Goal: Task Accomplishment & Management: Complete application form

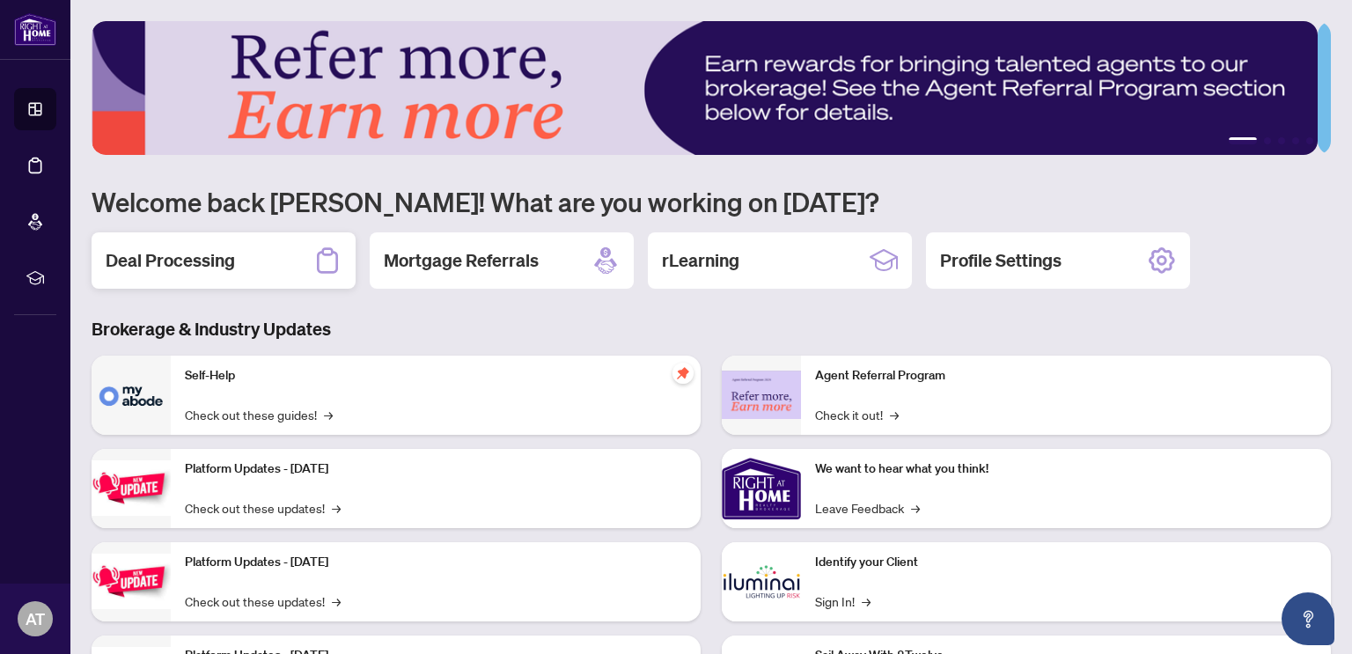
click at [180, 253] on h2 "Deal Processing" at bounding box center [170, 260] width 129 height 25
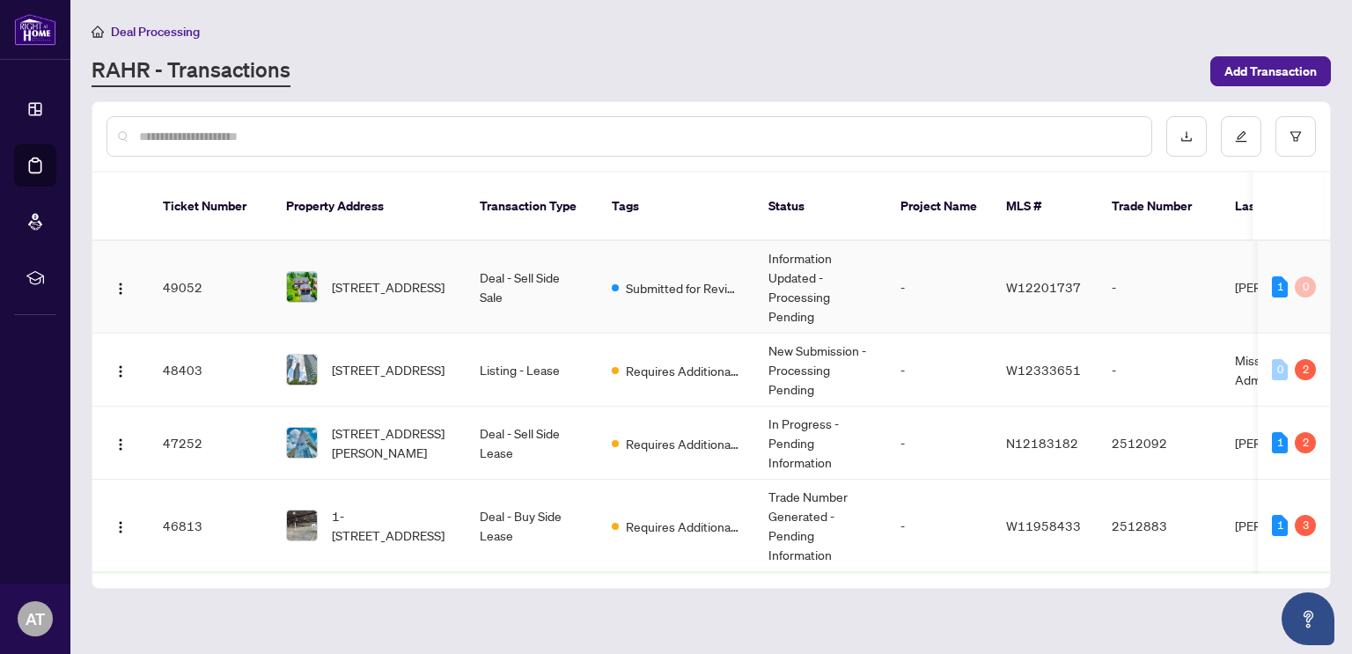
click at [272, 260] on td "70 De Rose Ave, Caledon, Ontario L7E 1A8, Canada" at bounding box center [369, 287] width 194 height 92
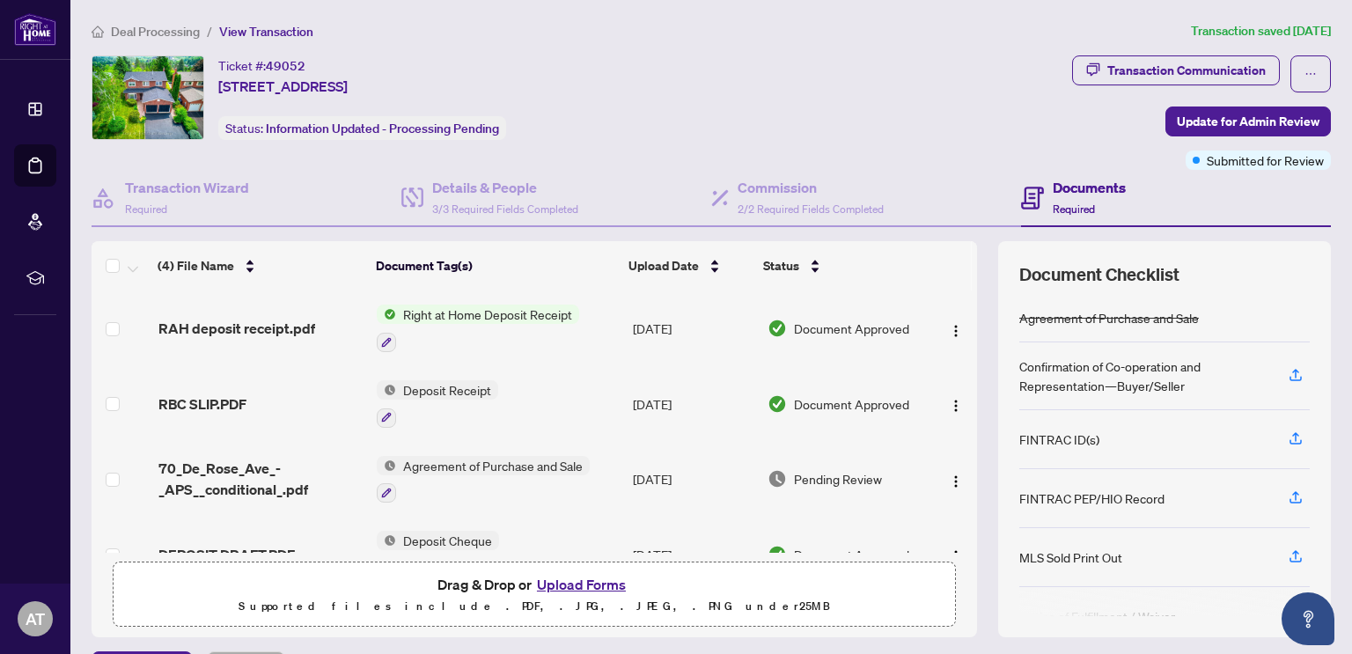
scroll to position [43, 0]
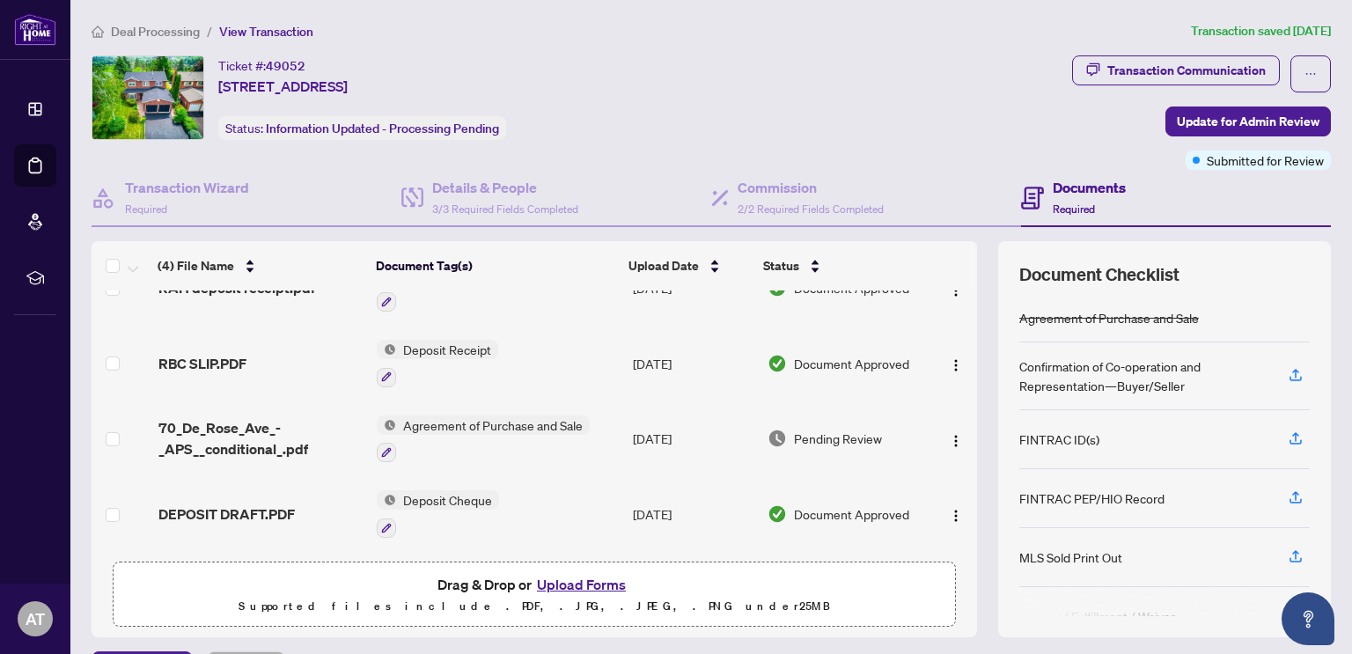
click at [584, 586] on button "Upload Forms" at bounding box center [581, 584] width 99 height 23
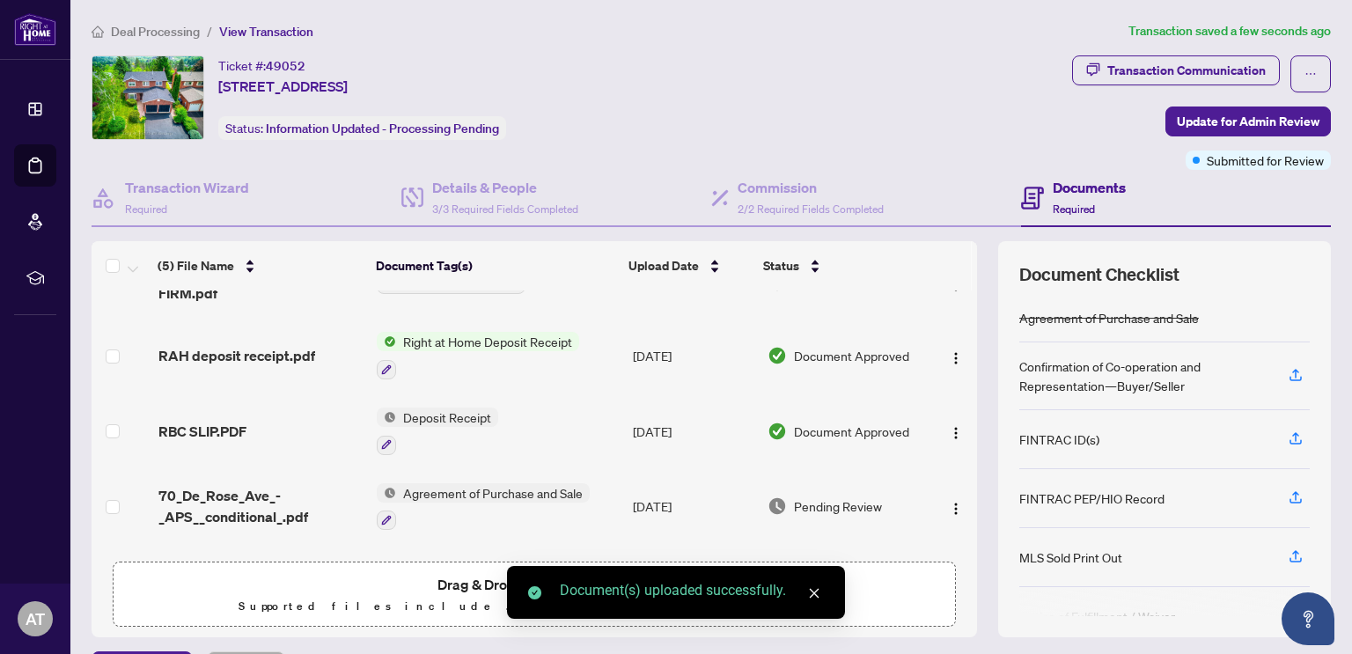
scroll to position [0, 0]
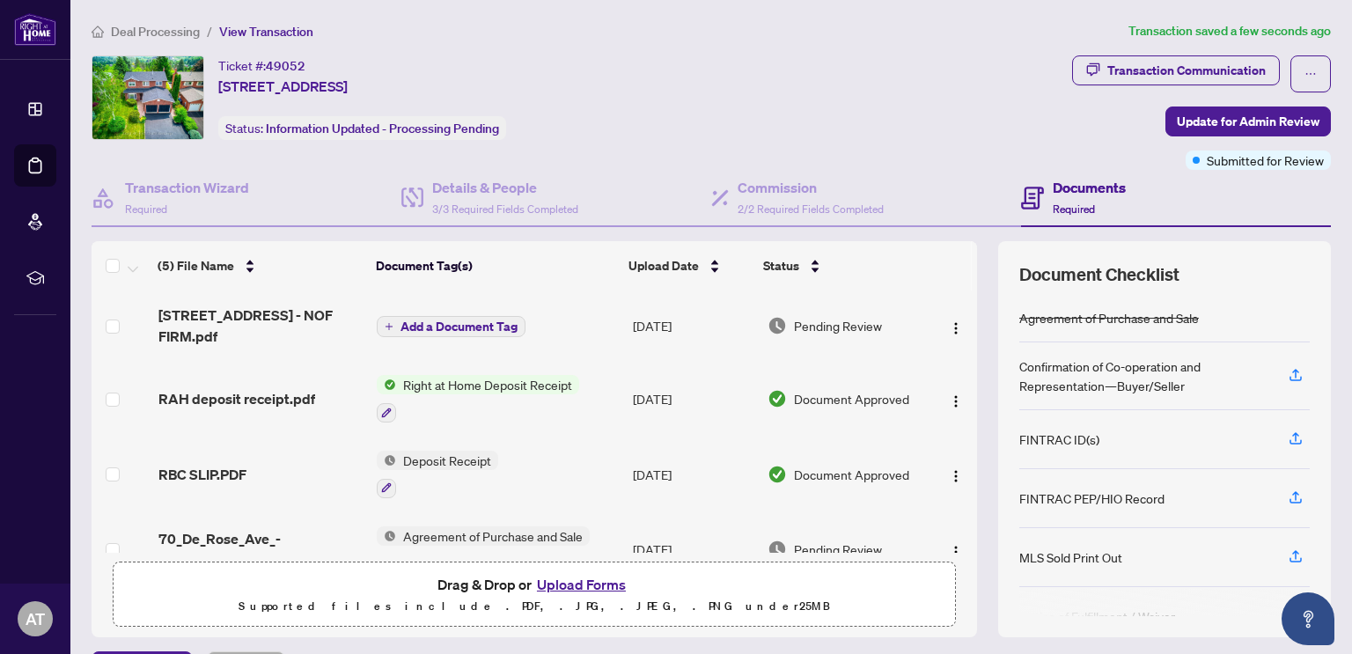
click at [487, 320] on span "Add a Document Tag" at bounding box center [458, 326] width 117 height 12
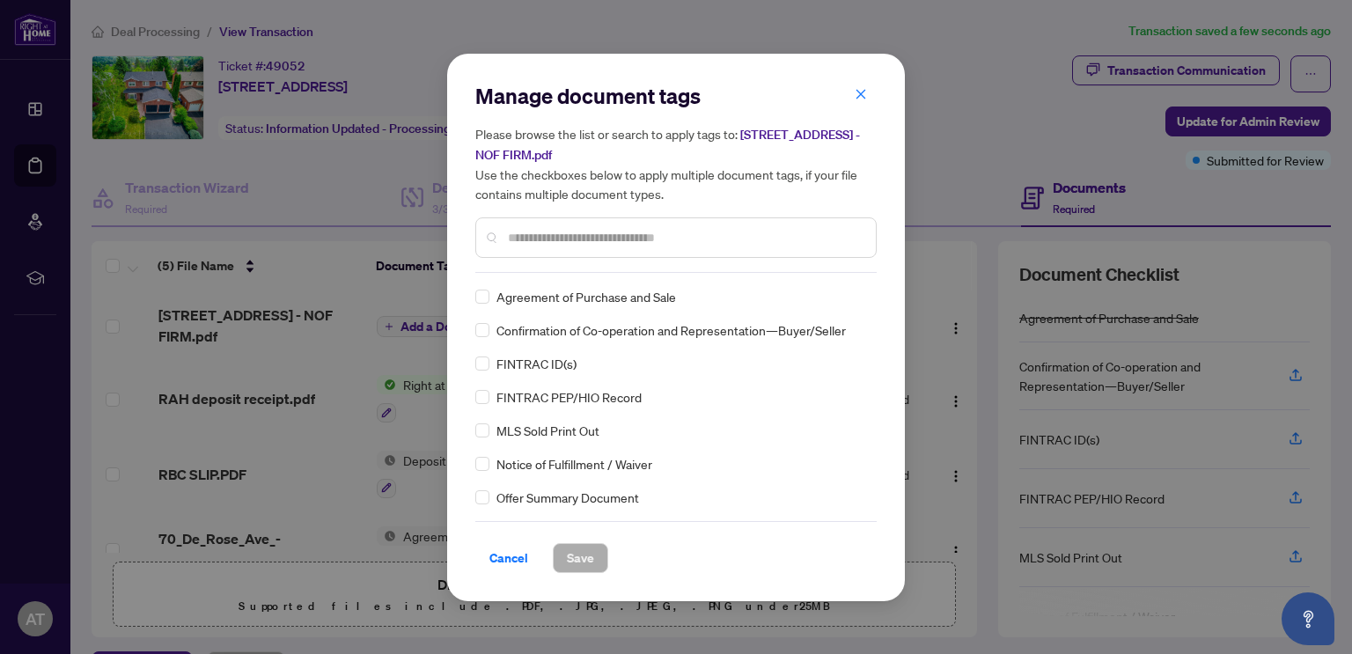
click at [556, 240] on input "text" at bounding box center [685, 237] width 354 height 19
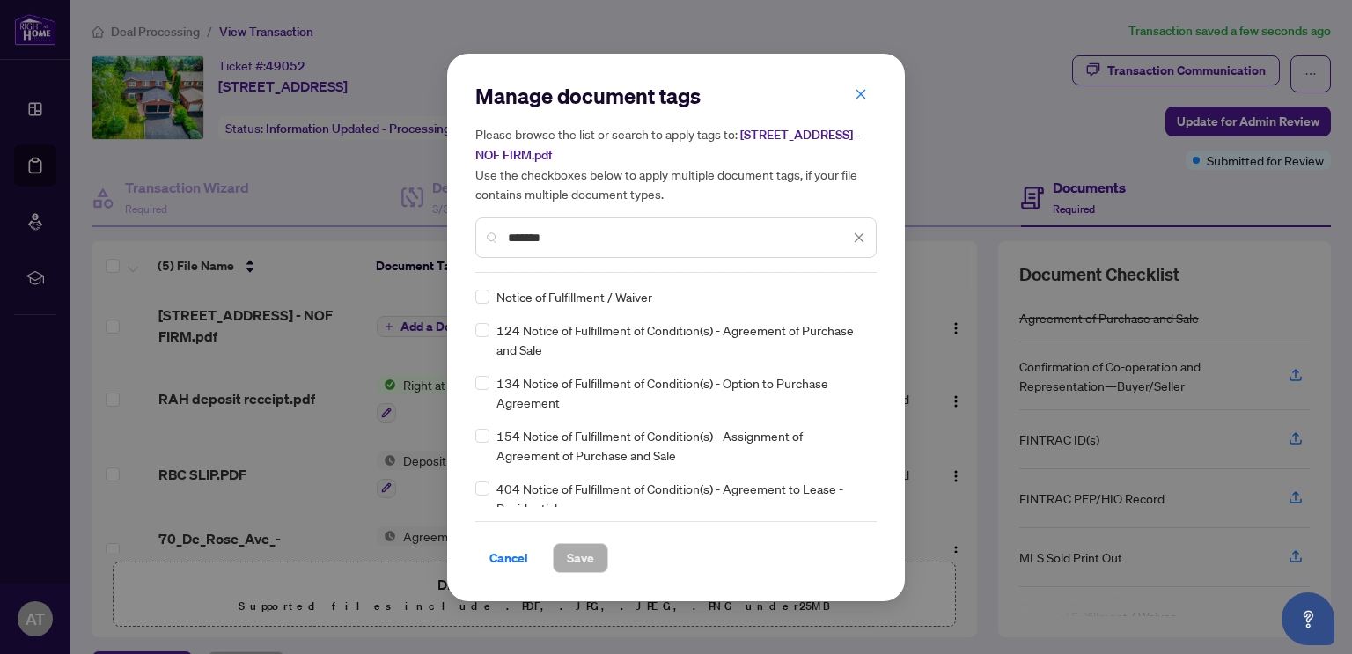
type input "*******"
click at [571, 556] on span "Save" at bounding box center [580, 558] width 27 height 28
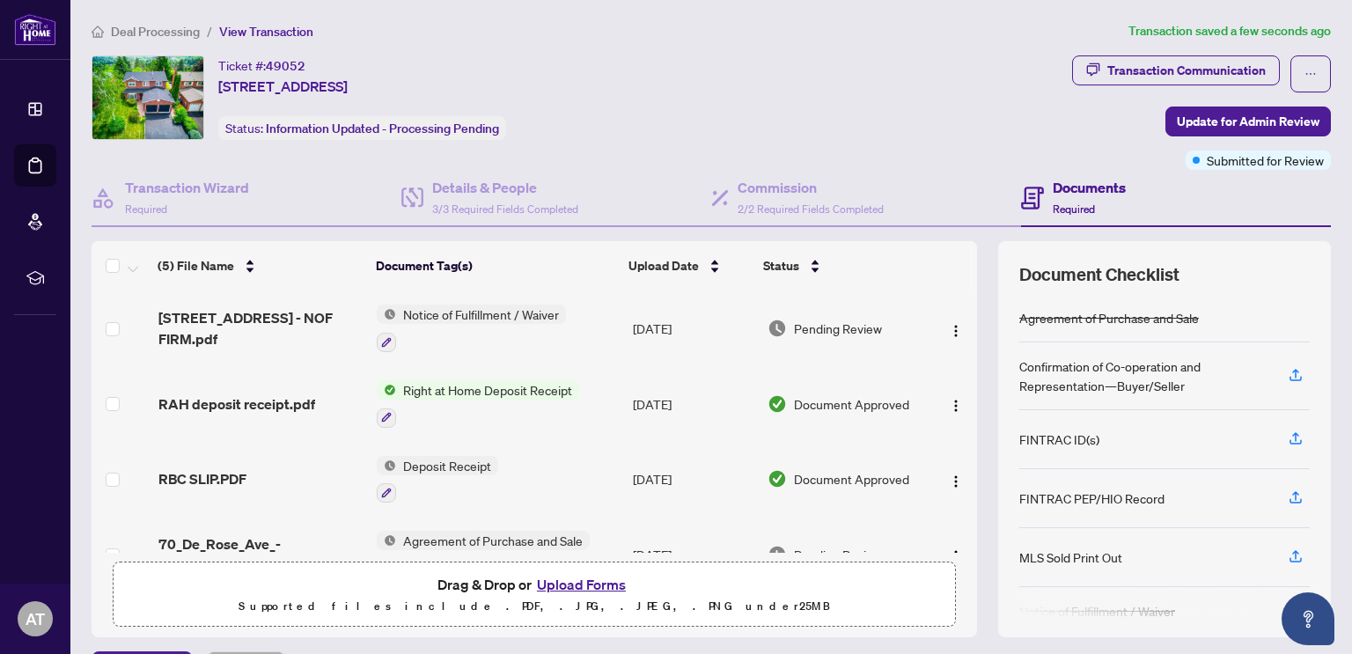
scroll to position [118, 0]
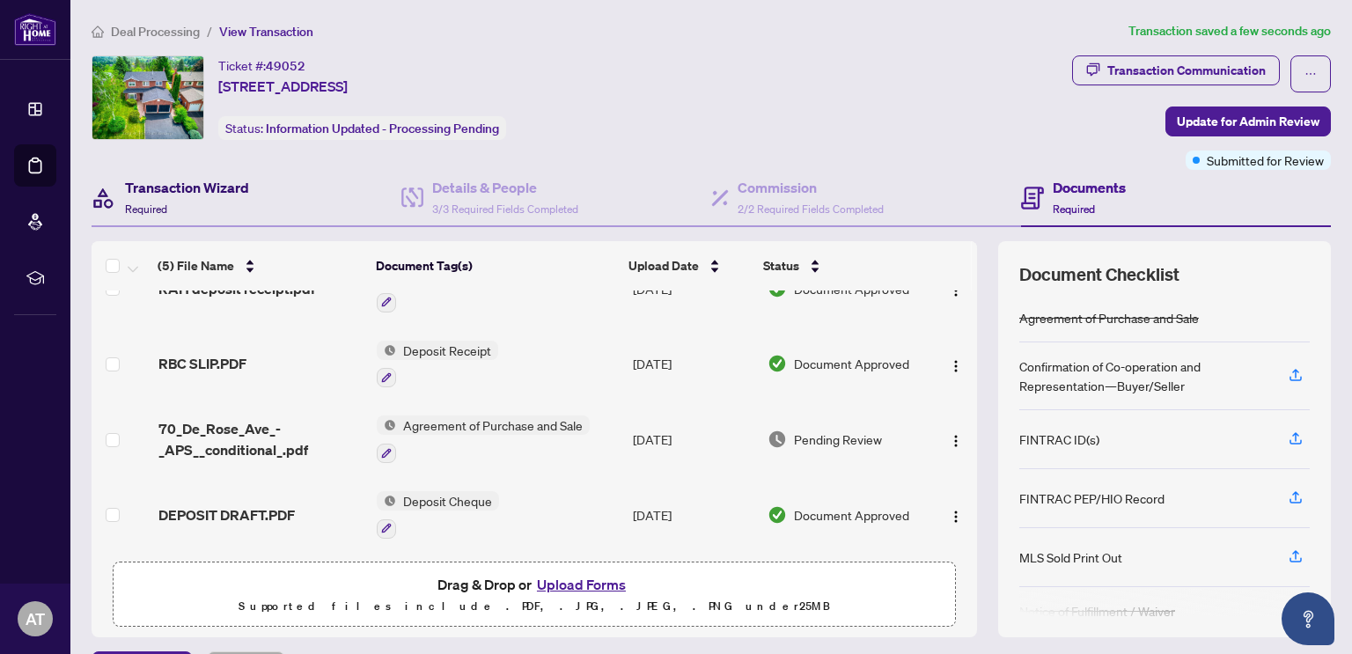
click at [162, 188] on h4 "Transaction Wizard" at bounding box center [187, 187] width 124 height 21
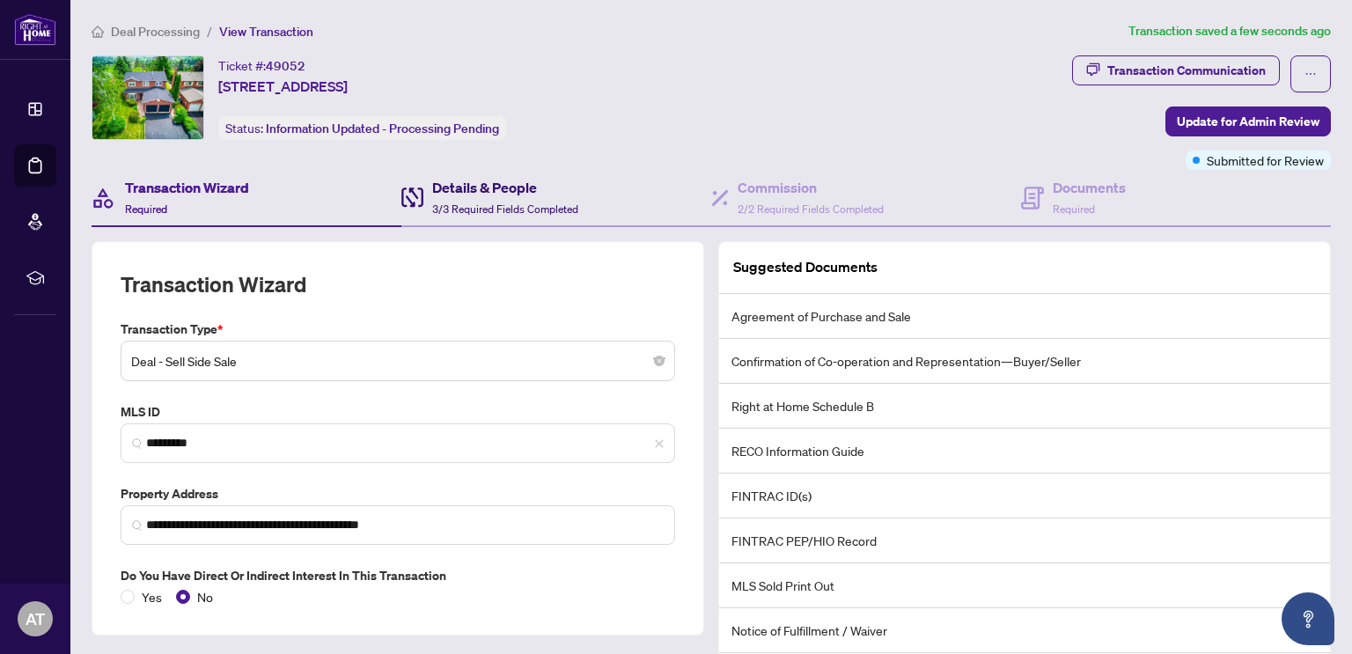
click at [428, 195] on div "Details & People 3/3 Required Fields Completed" at bounding box center [489, 197] width 177 height 41
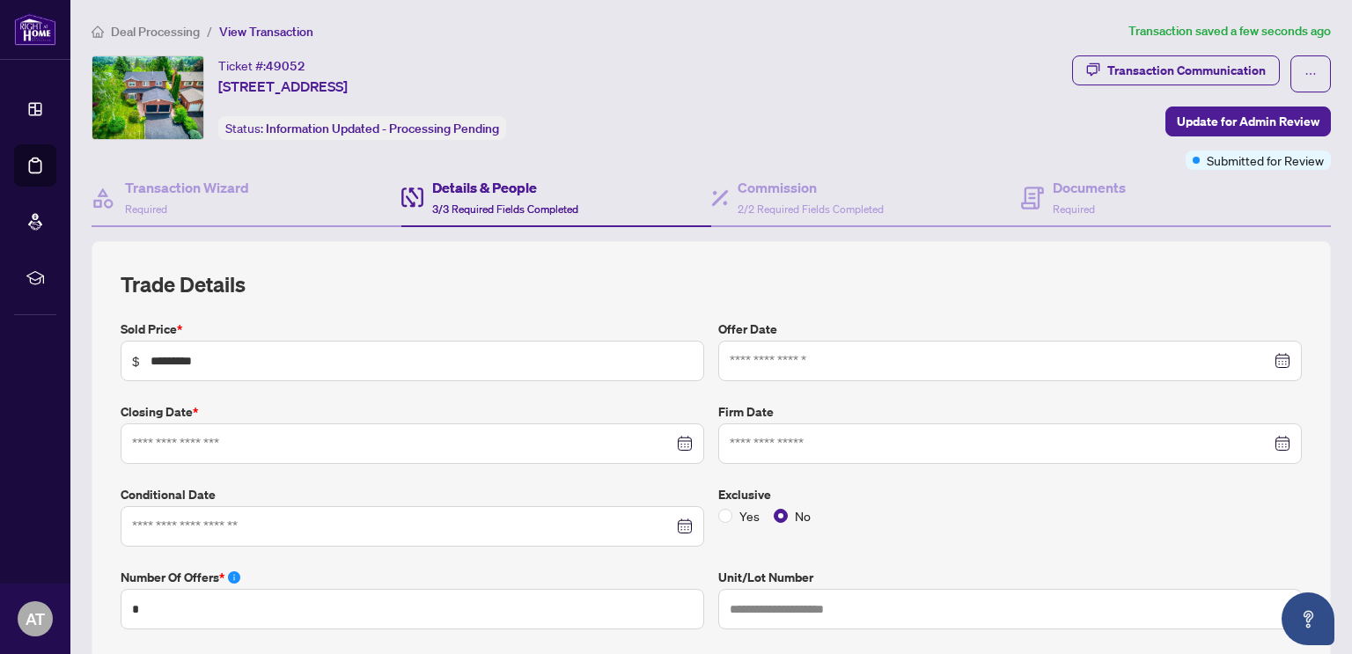
type input "**********"
click at [1269, 444] on div at bounding box center [1010, 443] width 561 height 19
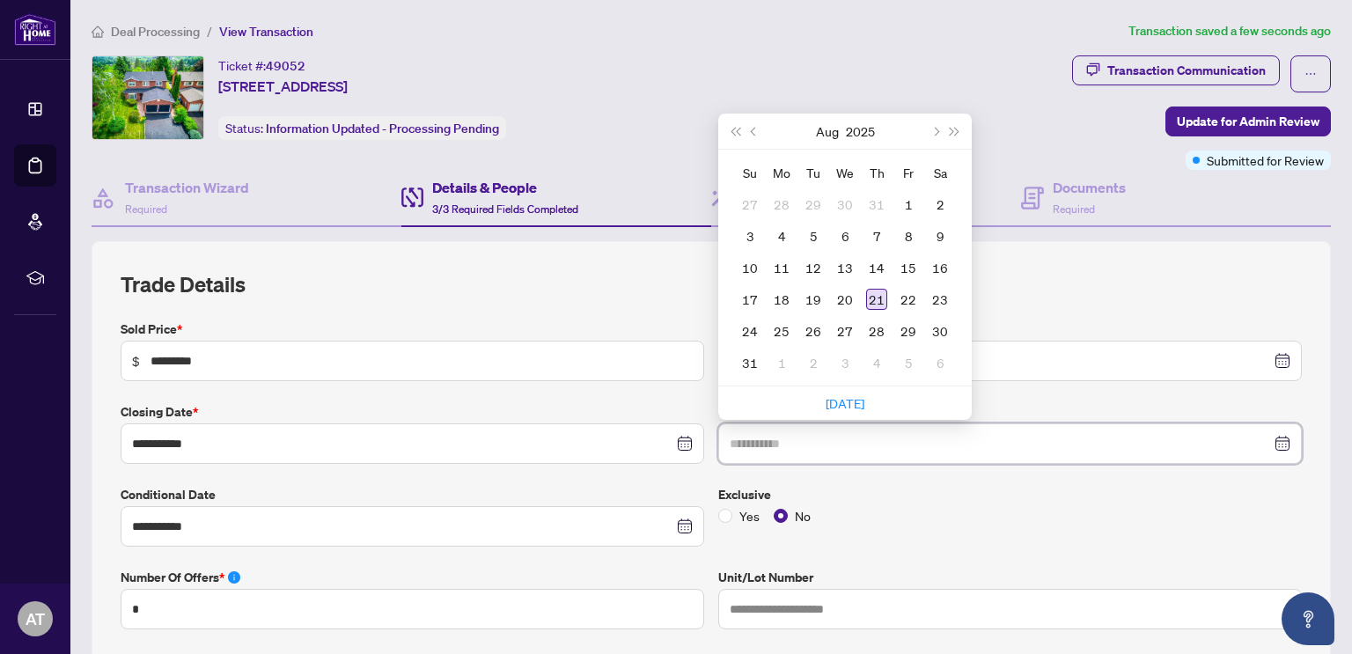
type input "**********"
click at [875, 290] on div "21" at bounding box center [876, 299] width 21 height 21
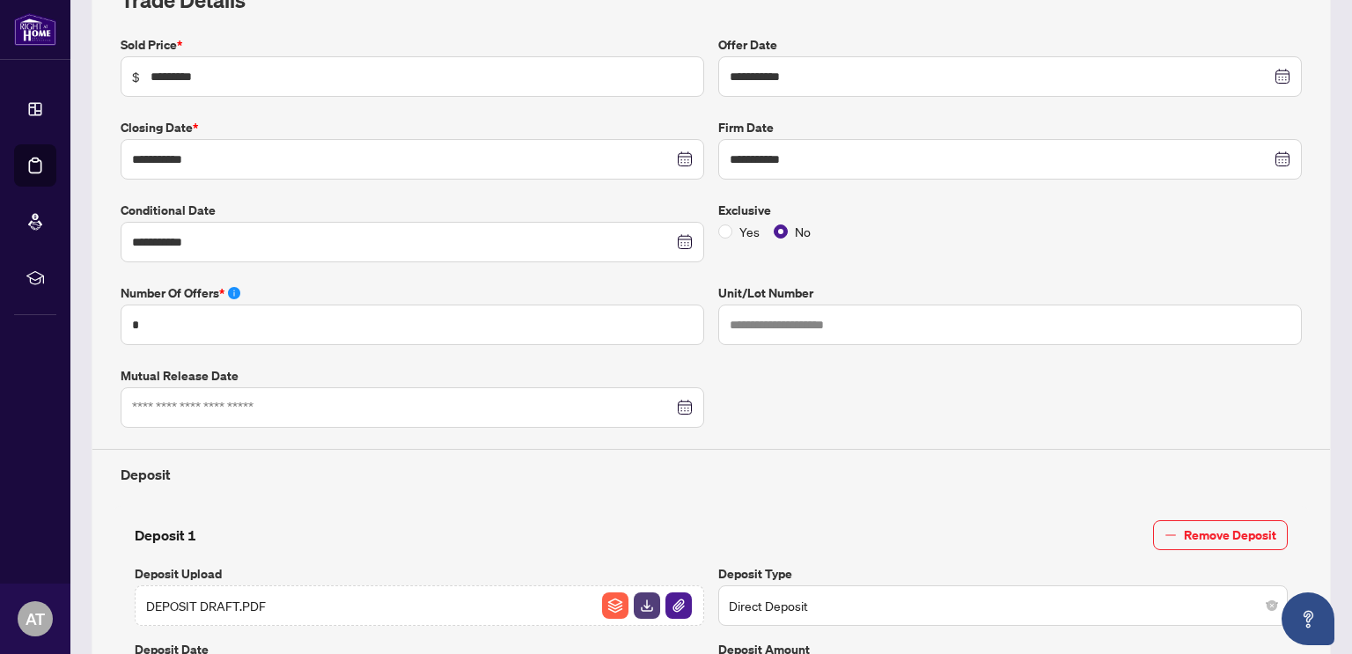
scroll to position [183, 0]
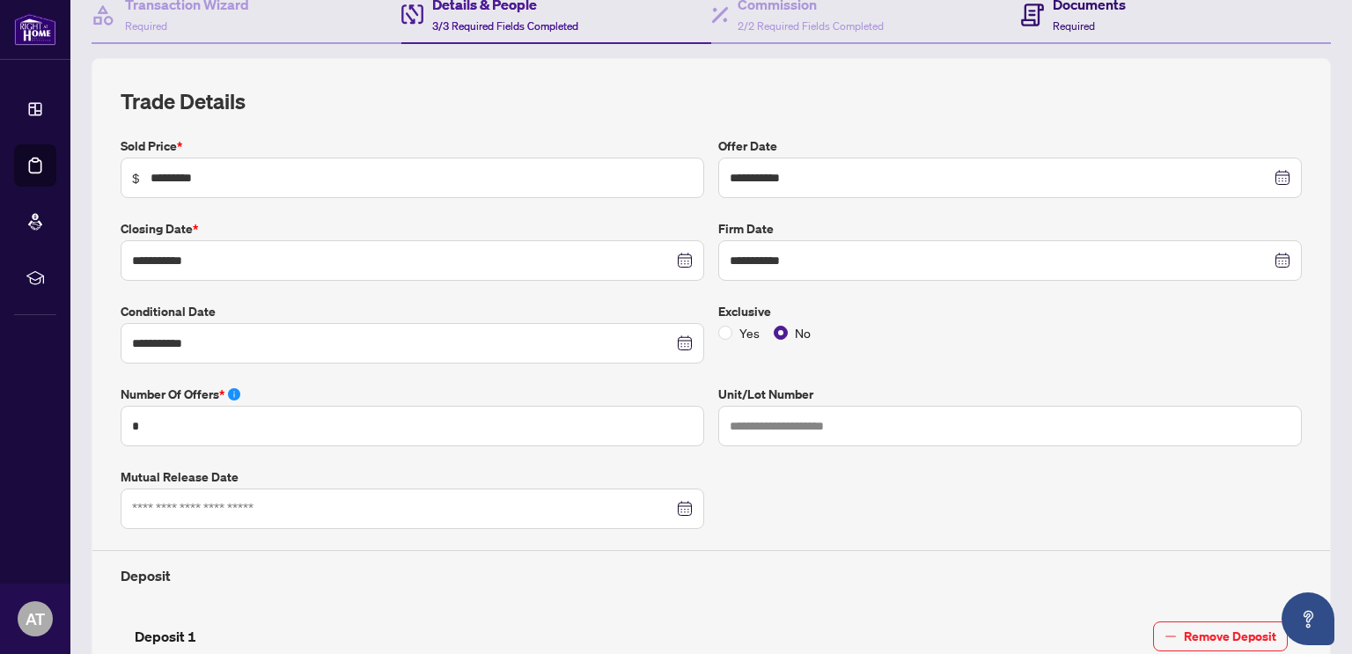
click at [1053, 13] on h4 "Documents" at bounding box center [1089, 4] width 73 height 21
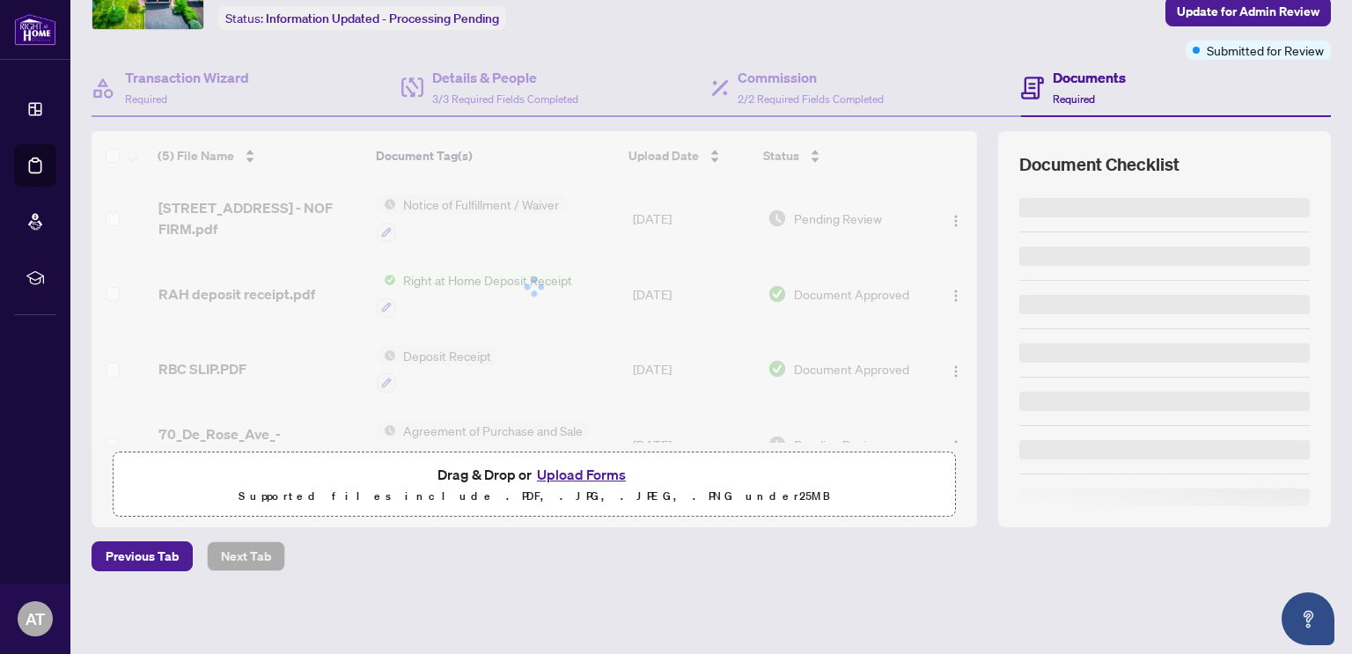
scroll to position [108, 0]
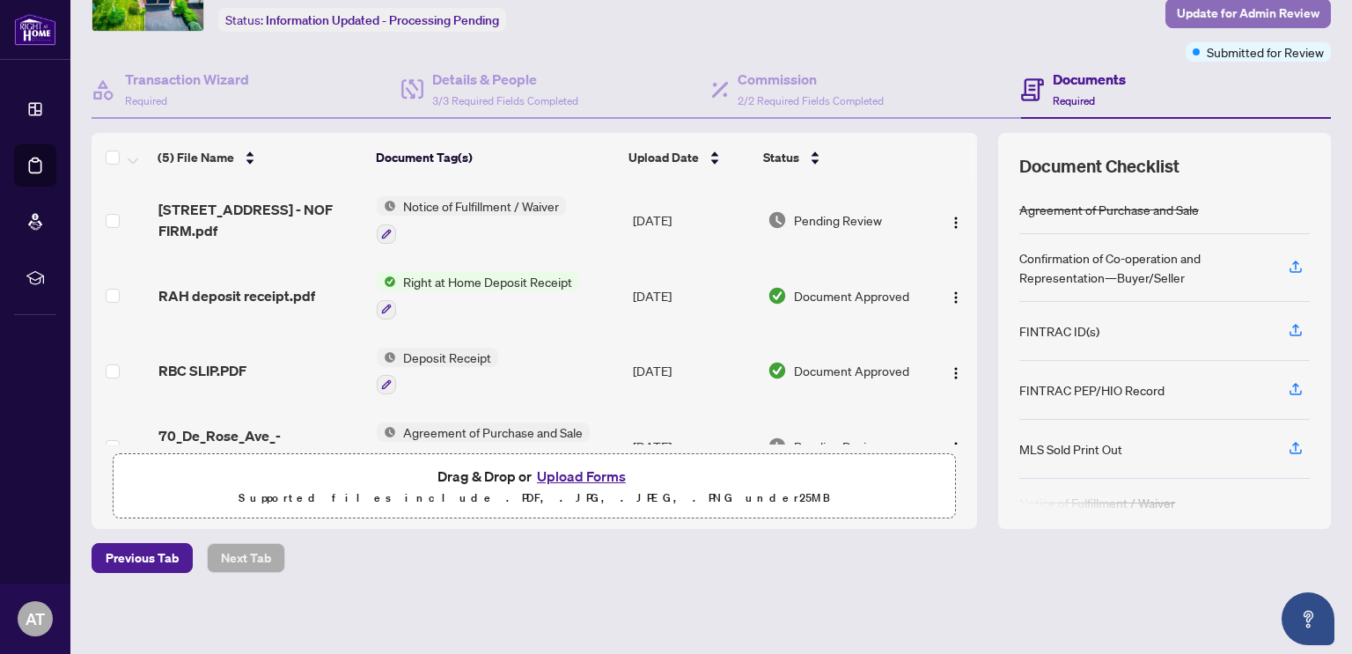
click at [1213, 15] on span "Update for Admin Review" at bounding box center [1248, 13] width 143 height 28
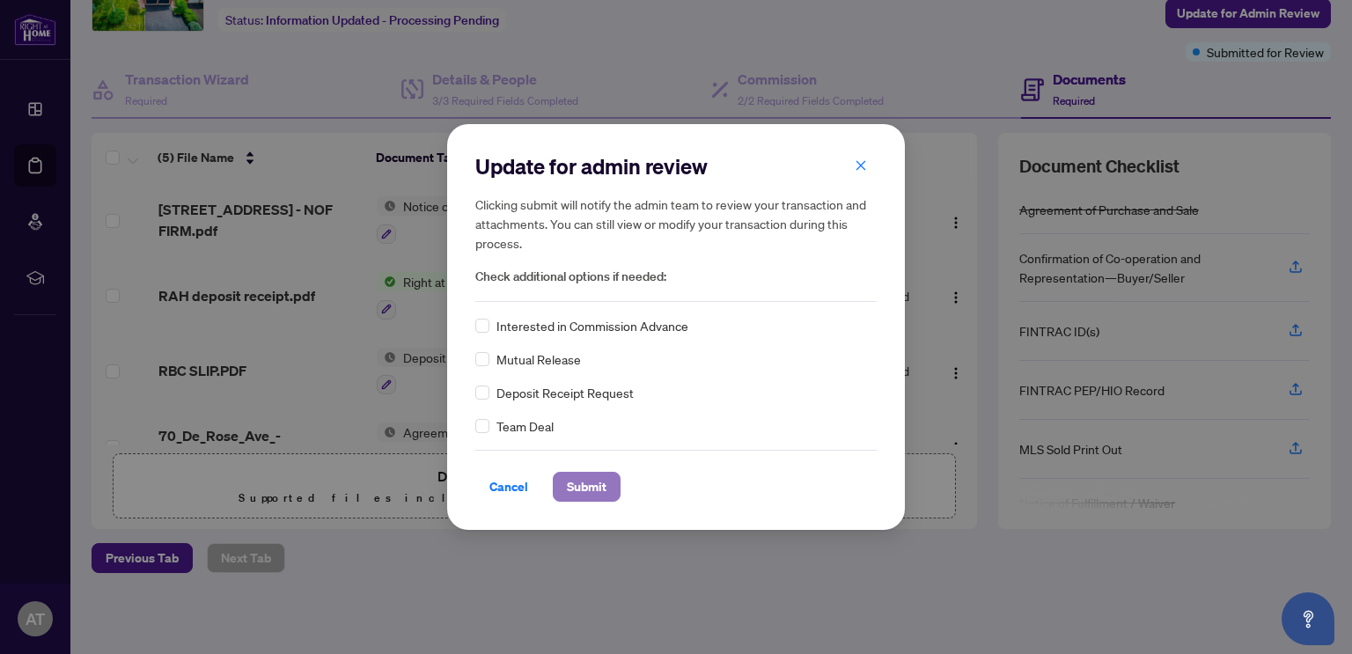
click at [572, 481] on span "Submit" at bounding box center [587, 487] width 40 height 28
